Goal: Find specific page/section: Find specific page/section

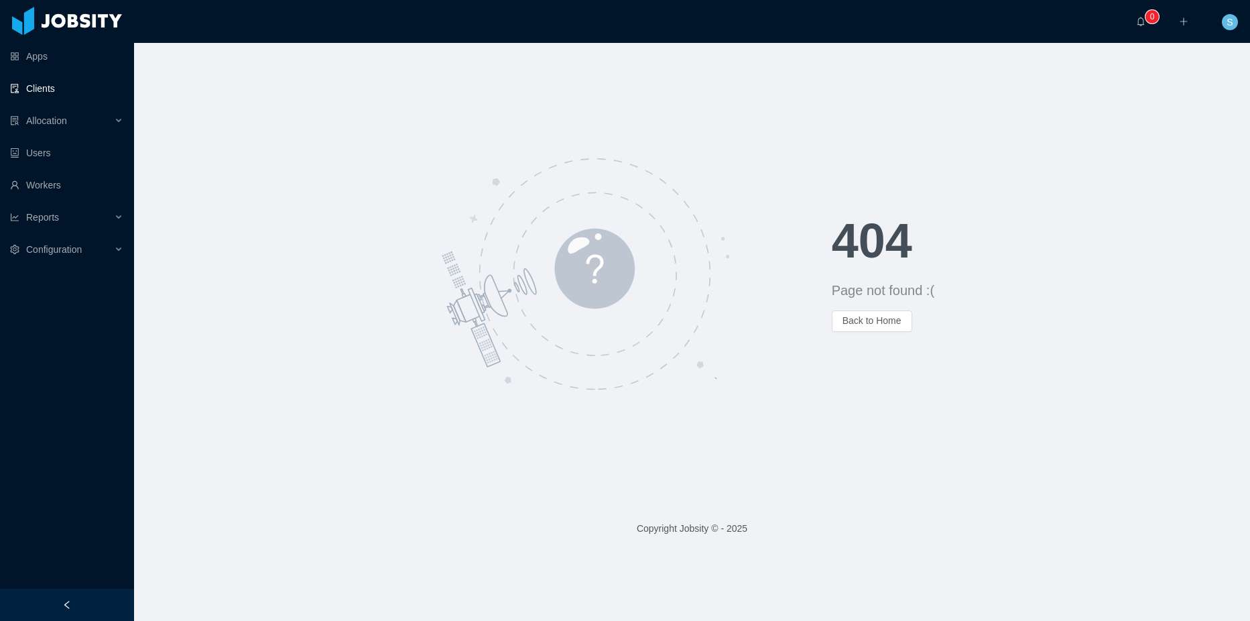
click at [60, 93] on link "Clients" at bounding box center [66, 88] width 113 height 27
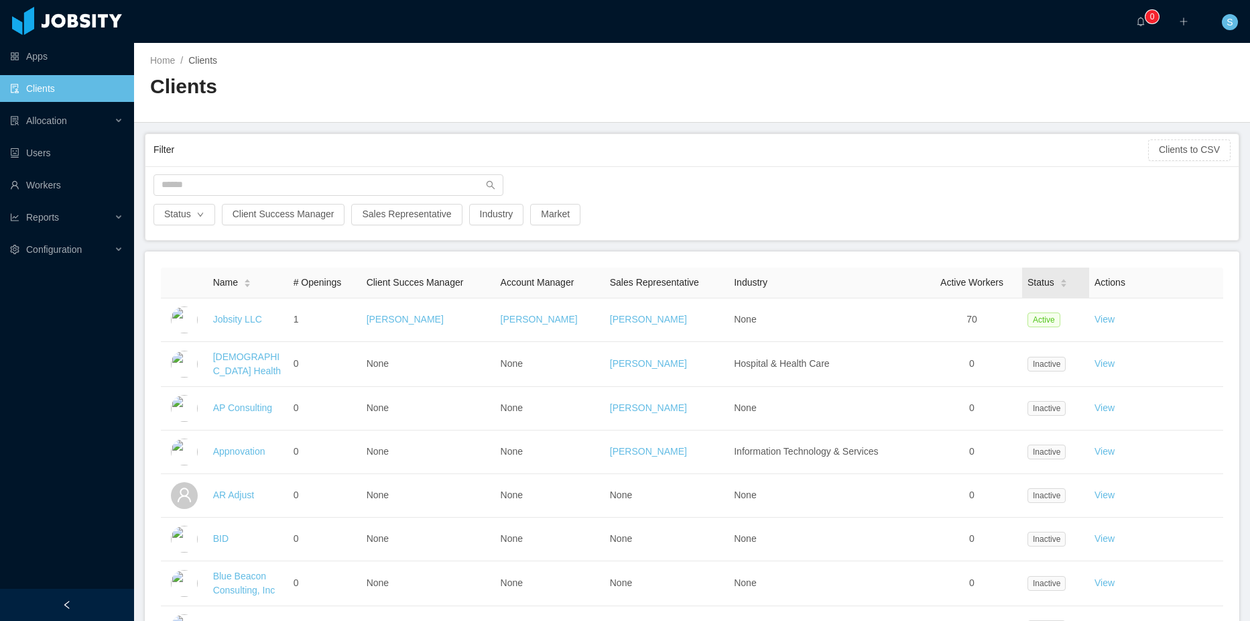
click at [1047, 281] on div "Status" at bounding box center [1048, 283] width 40 height 14
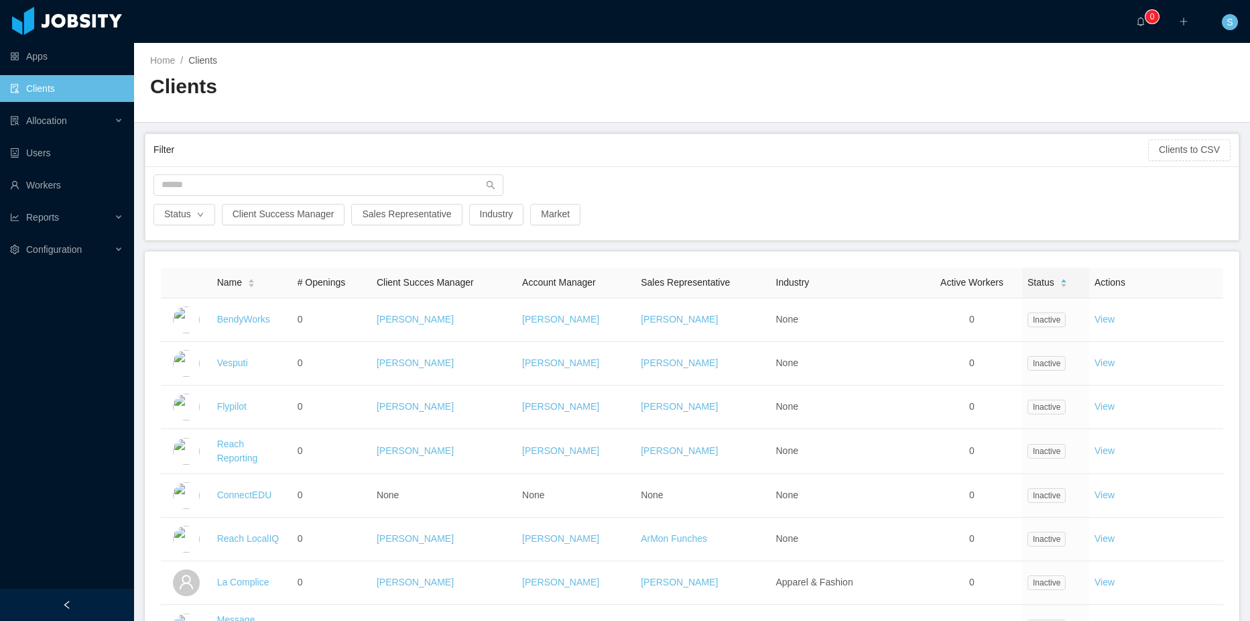
click at [1049, 281] on div "Status" at bounding box center [1048, 283] width 40 height 14
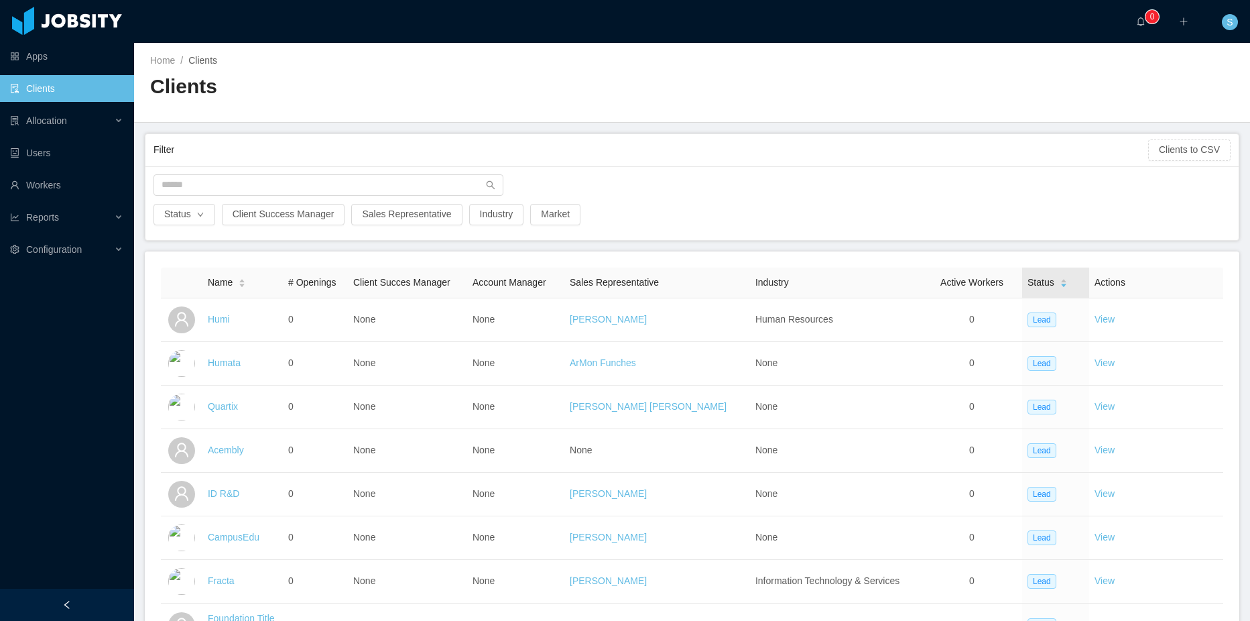
click at [1049, 290] on div "Status" at bounding box center [1048, 283] width 40 height 14
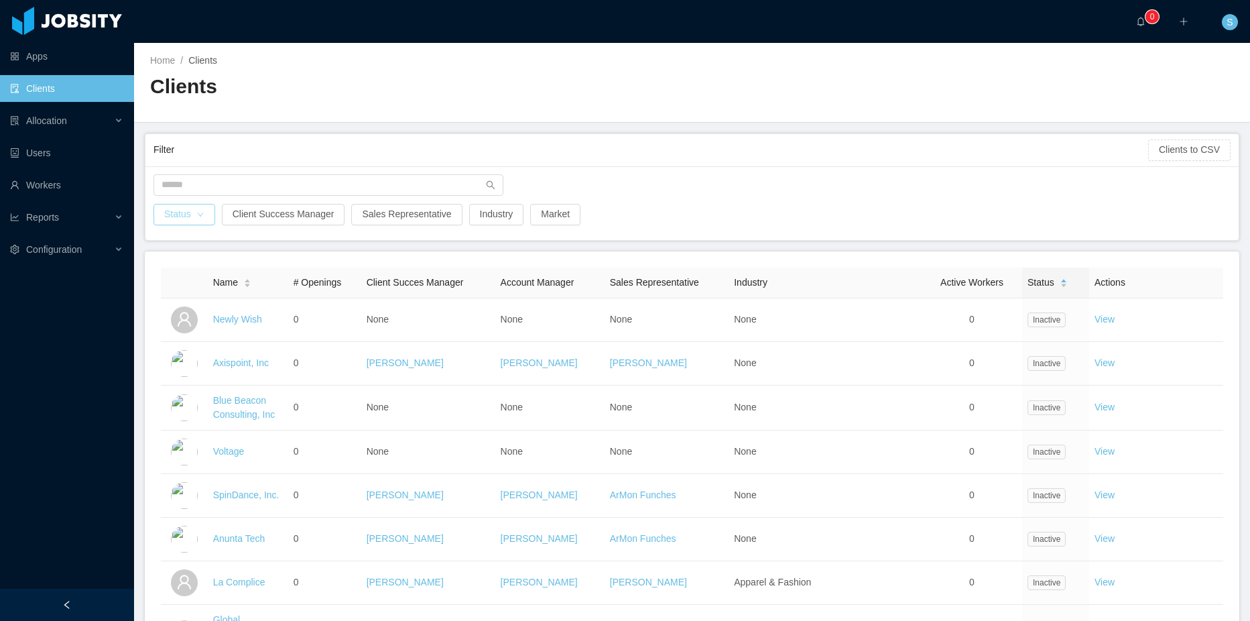
click at [189, 219] on button "Status" at bounding box center [185, 214] width 62 height 21
click at [183, 240] on li "Active" at bounding box center [184, 240] width 60 height 21
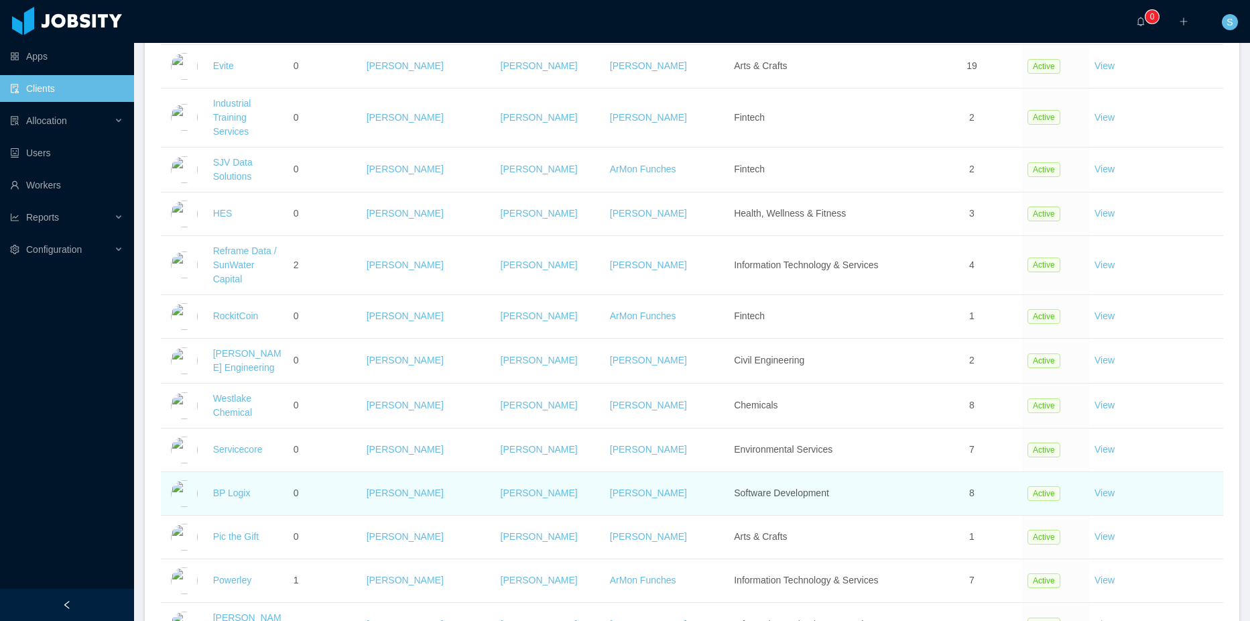
scroll to position [2015, 0]
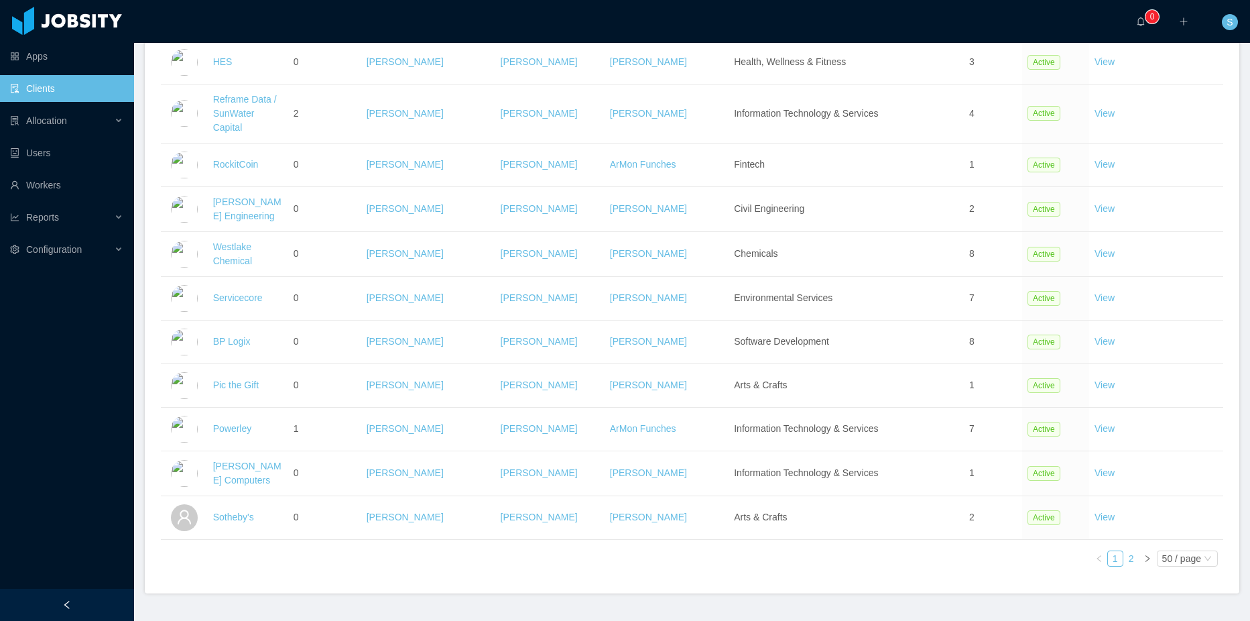
click at [1124, 551] on link "2" at bounding box center [1131, 558] width 15 height 15
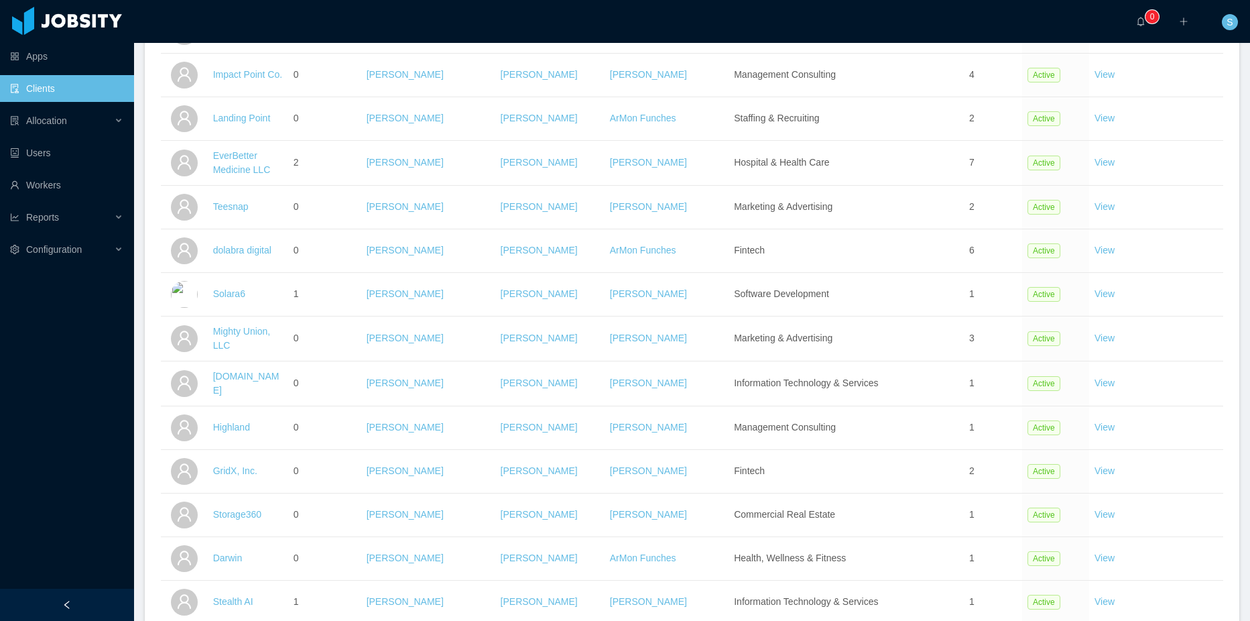
scroll to position [1104, 0]
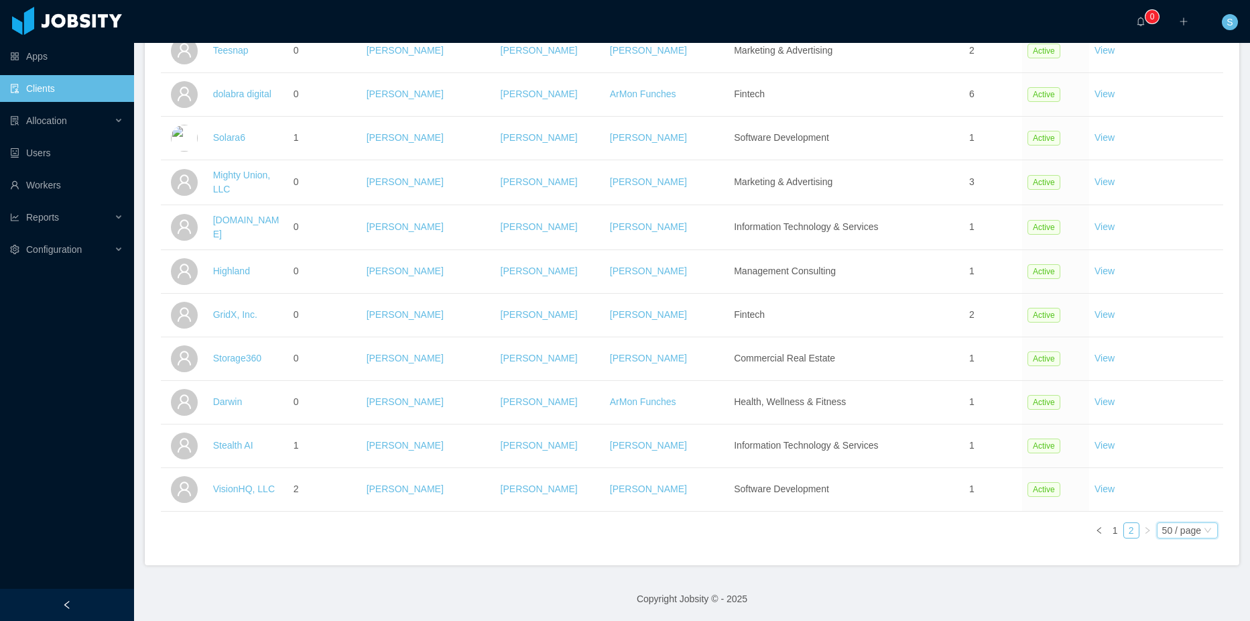
click at [1163, 526] on div "50 / page" at bounding box center [1182, 530] width 39 height 15
click at [1157, 467] on li "100 / page" at bounding box center [1177, 465] width 62 height 21
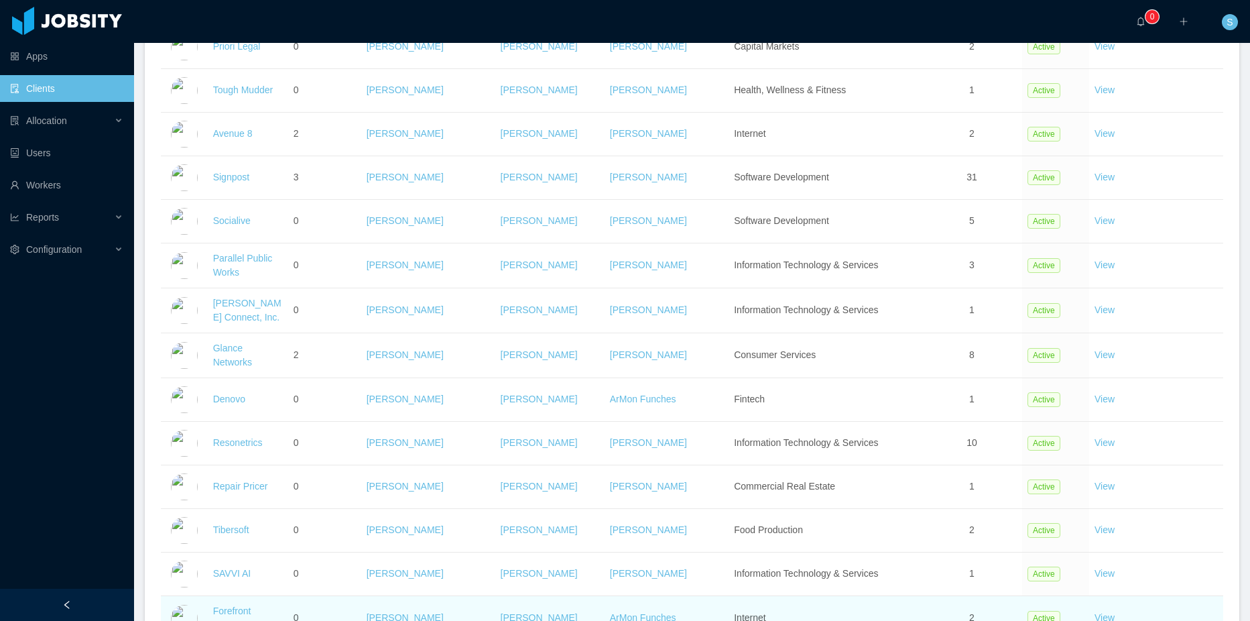
scroll to position [621, 0]
